Goal: Transaction & Acquisition: Book appointment/travel/reservation

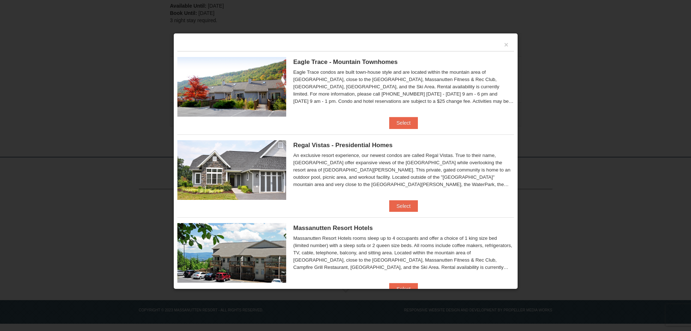
click at [426, 8] on div at bounding box center [345, 165] width 691 height 331
click at [504, 42] on button "×" at bounding box center [506, 44] width 4 height 7
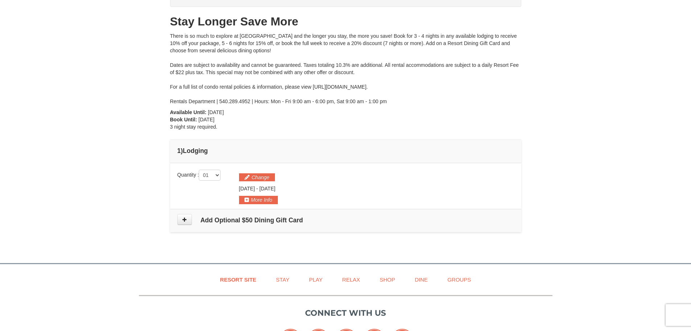
scroll to position [73, 0]
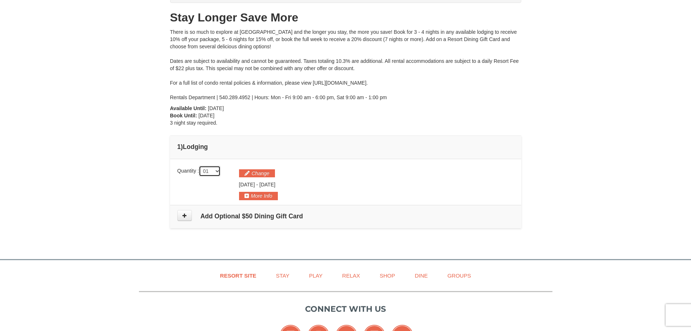
click at [218, 176] on select "01 02 03 04 05" at bounding box center [210, 170] width 22 height 11
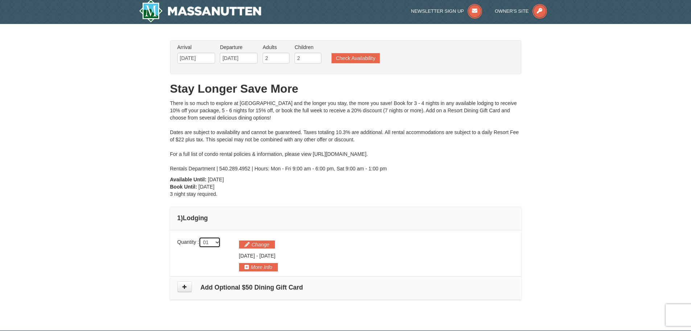
scroll to position [0, 0]
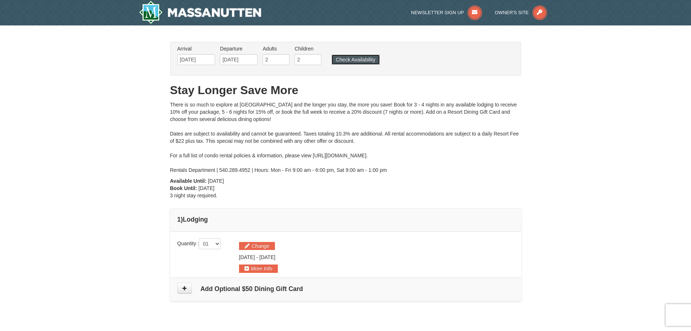
click at [354, 58] on button "Check Availability" at bounding box center [356, 59] width 48 height 10
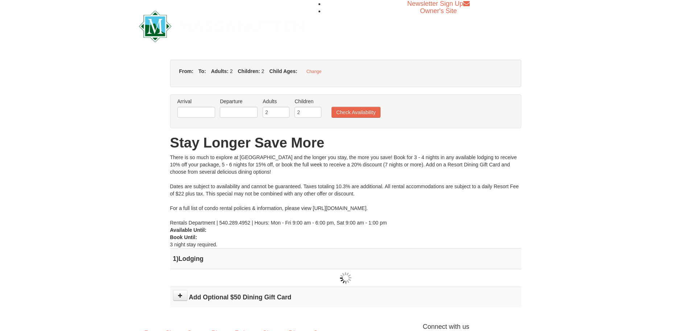
type input "[DATE]"
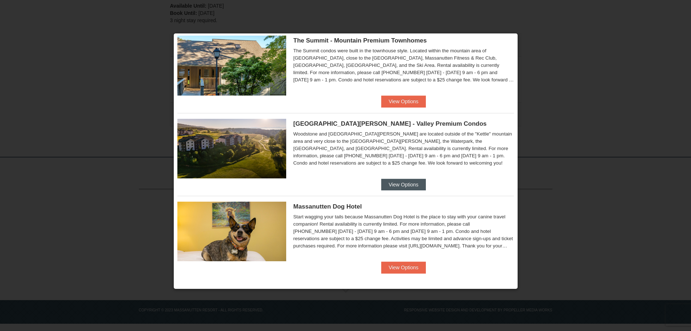
scroll to position [271, 0]
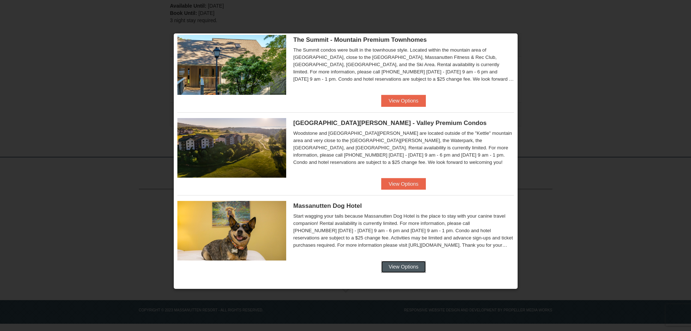
click at [404, 264] on button "View Options" at bounding box center [403, 267] width 44 height 12
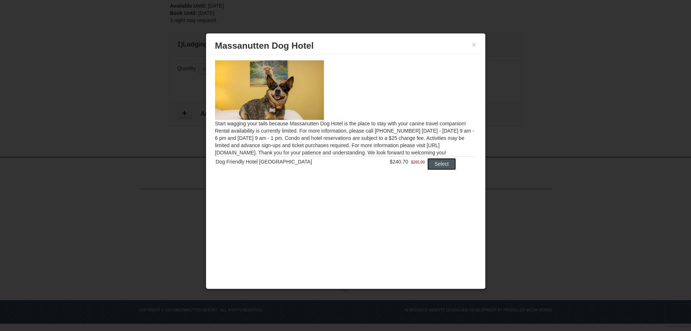
click at [436, 166] on button "Select" at bounding box center [441, 164] width 29 height 12
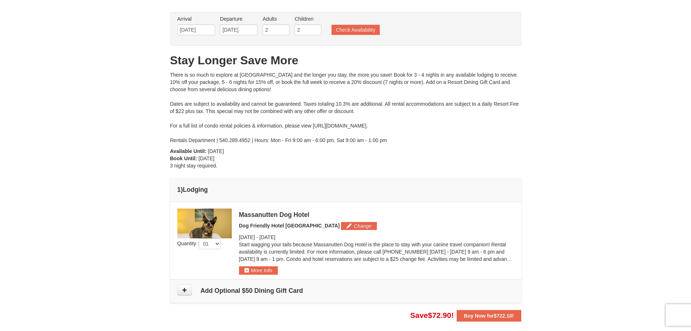
scroll to position [66, 0]
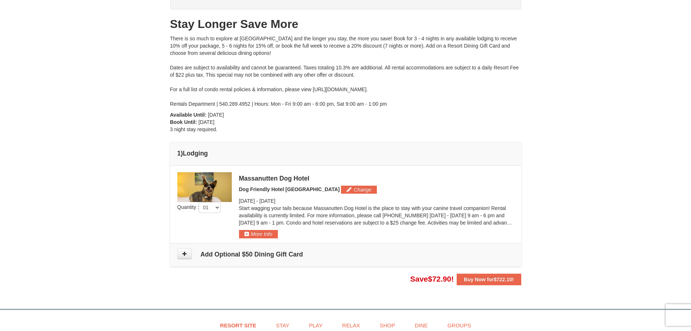
click at [210, 177] on img at bounding box center [204, 187] width 54 height 30
click at [254, 233] on button "More Info" at bounding box center [258, 234] width 39 height 8
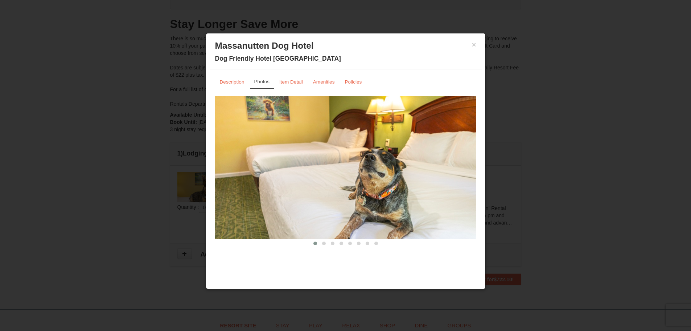
click at [451, 180] on img at bounding box center [345, 167] width 261 height 143
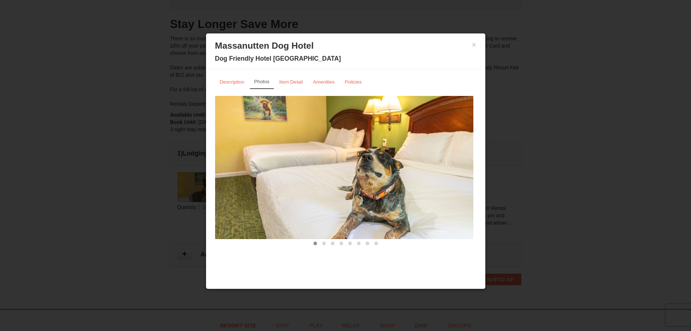
drag, startPoint x: 462, startPoint y: 178, endPoint x: 377, endPoint y: 178, distance: 84.9
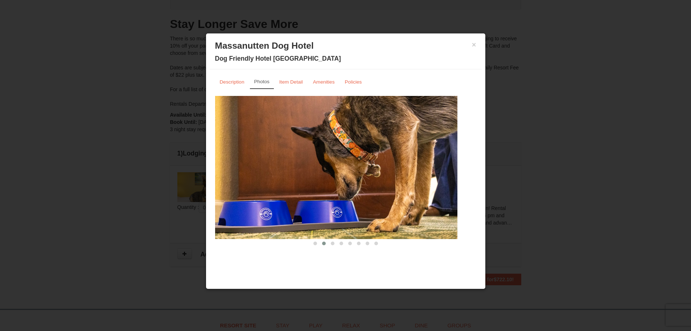
drag, startPoint x: 413, startPoint y: 176, endPoint x: 359, endPoint y: 171, distance: 54.2
click at [362, 171] on img at bounding box center [326, 167] width 261 height 143
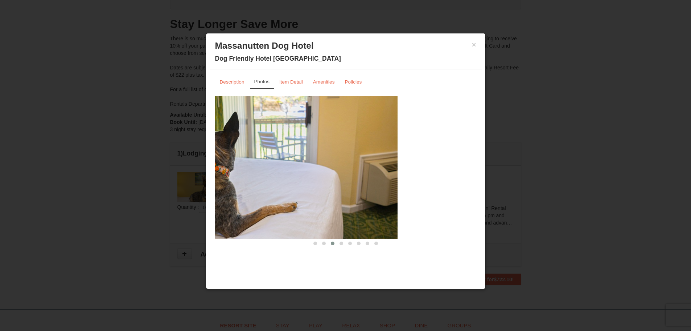
drag, startPoint x: 426, startPoint y: 172, endPoint x: 316, endPoint y: 167, distance: 109.3
click at [331, 167] on img at bounding box center [266, 167] width 261 height 143
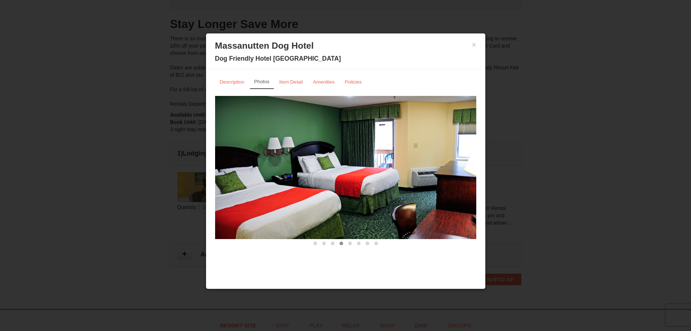
click at [310, 167] on img at bounding box center [345, 167] width 261 height 143
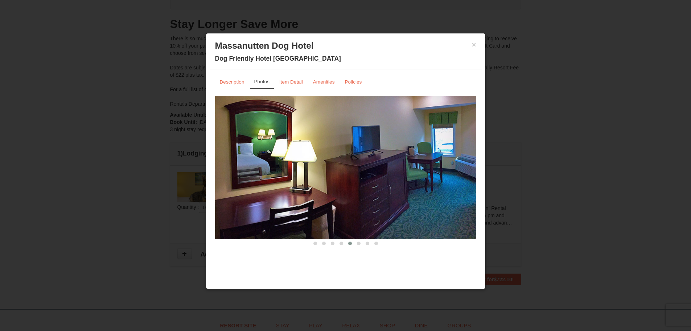
drag, startPoint x: 403, startPoint y: 171, endPoint x: 331, endPoint y: 166, distance: 72.0
click at [339, 167] on img at bounding box center [345, 167] width 261 height 143
drag, startPoint x: 427, startPoint y: 174, endPoint x: 312, endPoint y: 164, distance: 115.8
click at [331, 168] on img at bounding box center [345, 167] width 261 height 143
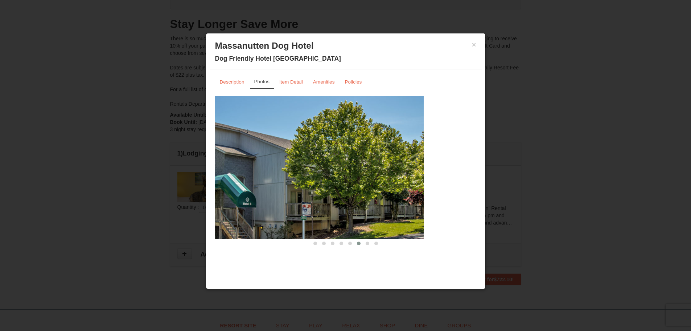
drag, startPoint x: 425, startPoint y: 176, endPoint x: 316, endPoint y: 168, distance: 109.5
click at [329, 169] on img at bounding box center [293, 167] width 261 height 143
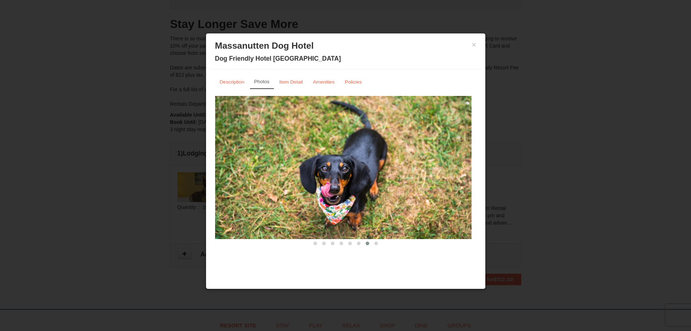
drag, startPoint x: 408, startPoint y: 175, endPoint x: 295, endPoint y: 167, distance: 113.1
click at [309, 169] on img at bounding box center [340, 167] width 261 height 143
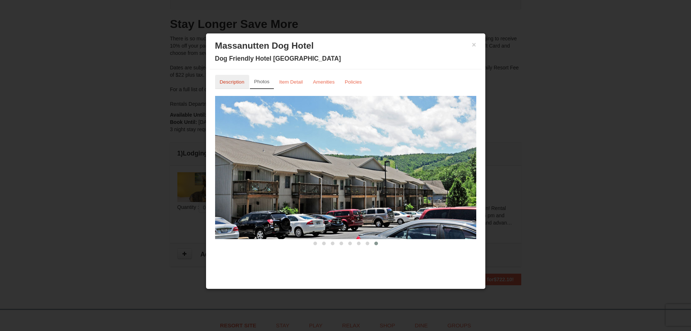
click at [235, 81] on small "Description" at bounding box center [232, 81] width 25 height 5
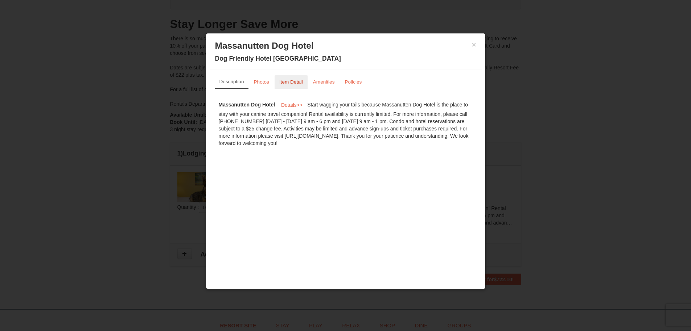
click at [304, 84] on link "Item Detail" at bounding box center [291, 82] width 33 height 14
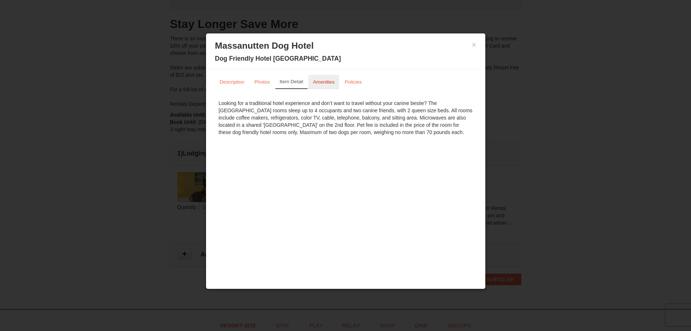
click at [325, 83] on small "Amenities" at bounding box center [324, 81] width 22 height 5
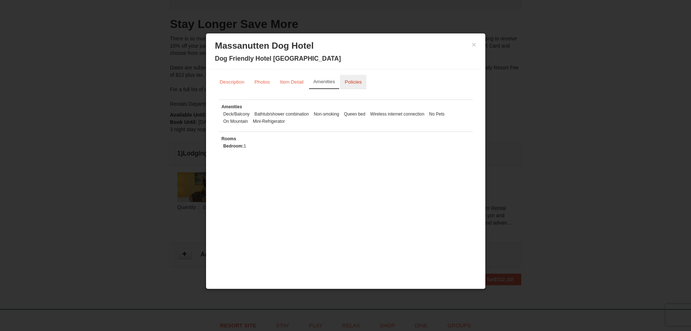
click at [355, 88] on link "Policies" at bounding box center [353, 82] width 26 height 14
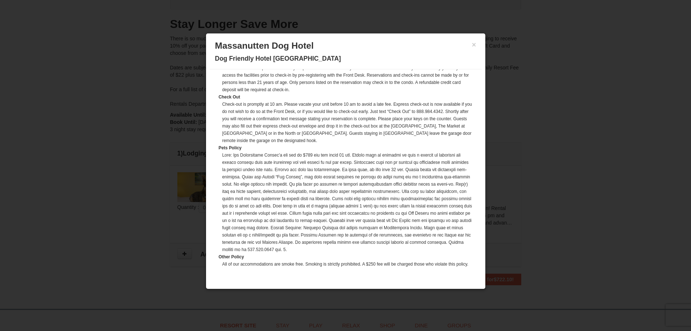
scroll to position [109, 0]
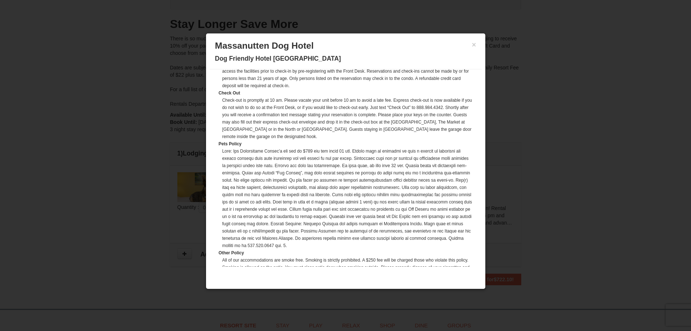
click at [567, 118] on div at bounding box center [345, 165] width 691 height 331
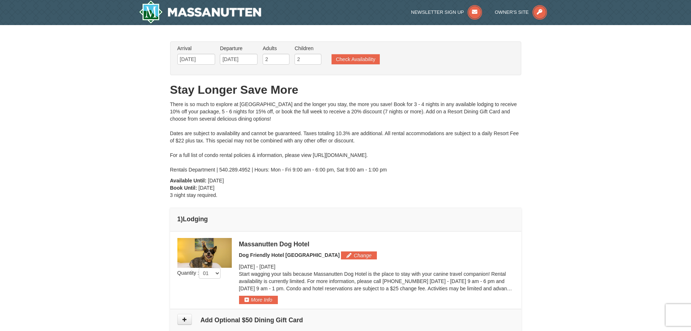
scroll to position [0, 0]
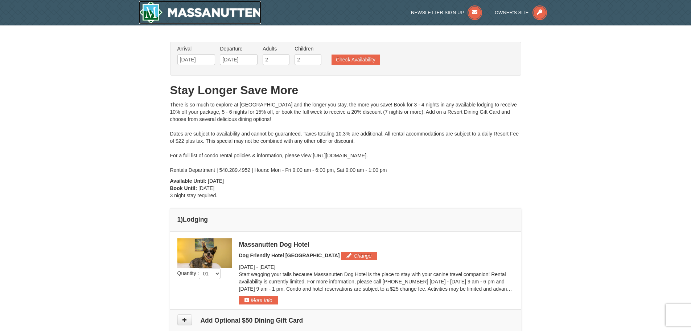
click at [225, 13] on img at bounding box center [200, 12] width 123 height 23
